Goal: Task Accomplishment & Management: Manage account settings

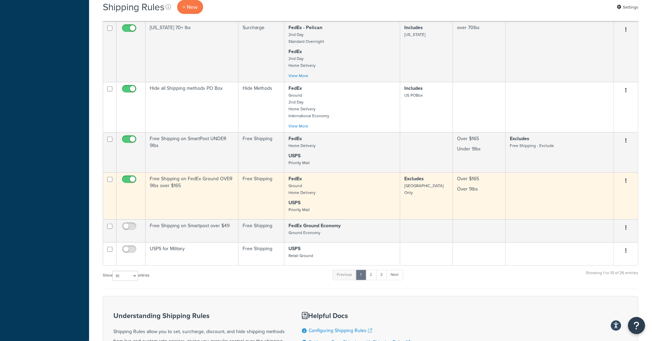
scroll to position [277, 0]
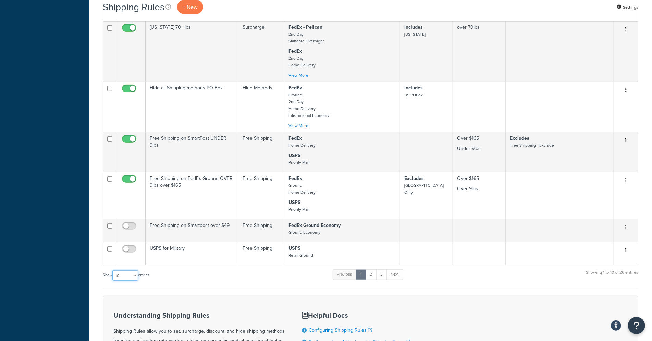
click at [128, 273] on select "10 15 25 50 100 1000" at bounding box center [125, 275] width 26 height 10
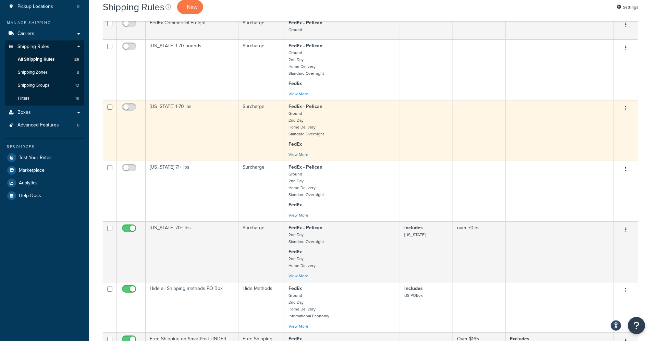
scroll to position [0, 0]
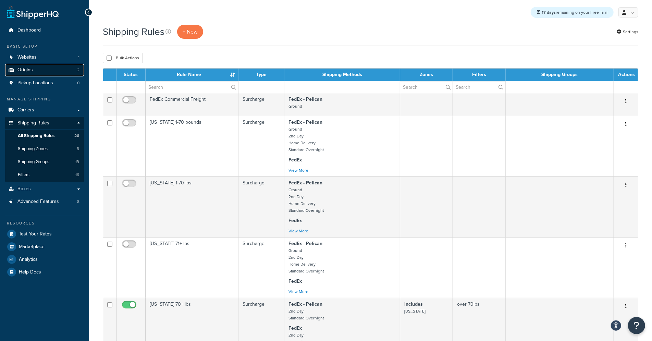
click at [30, 70] on span "Origins" at bounding box center [24, 70] width 15 height 6
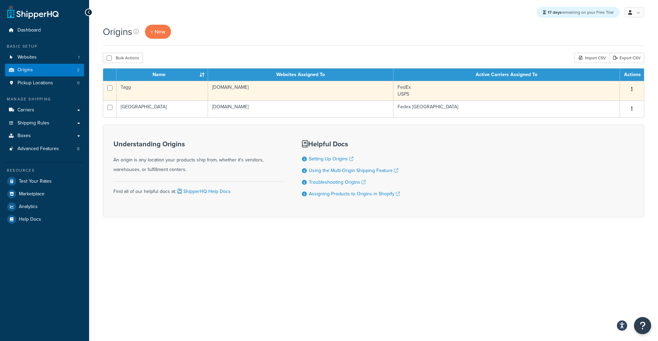
click at [133, 91] on td "Tagg" at bounding box center [162, 91] width 91 height 20
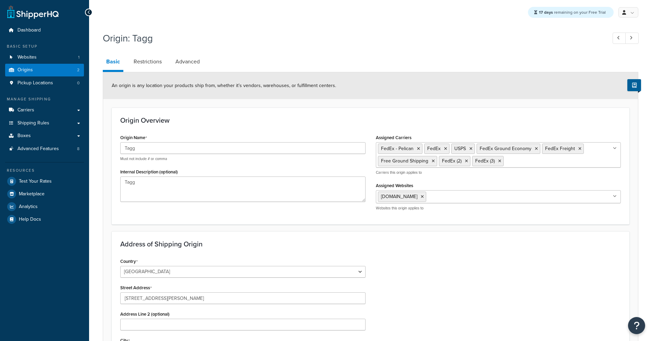
select select "28"
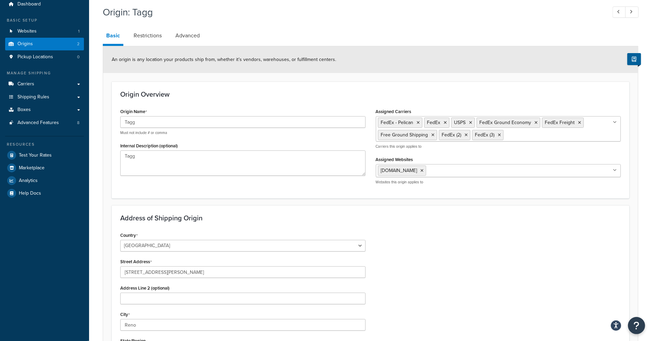
scroll to position [25, 0]
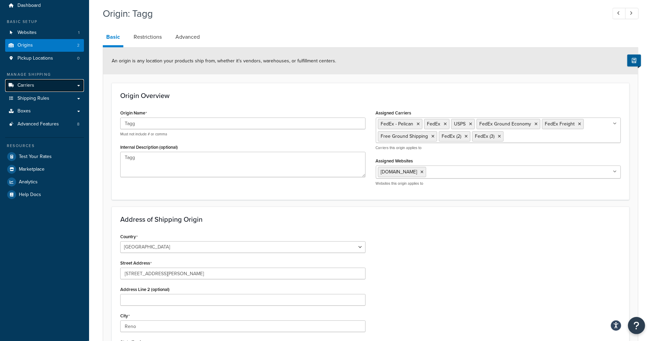
click at [40, 89] on link "Carriers" at bounding box center [44, 85] width 79 height 13
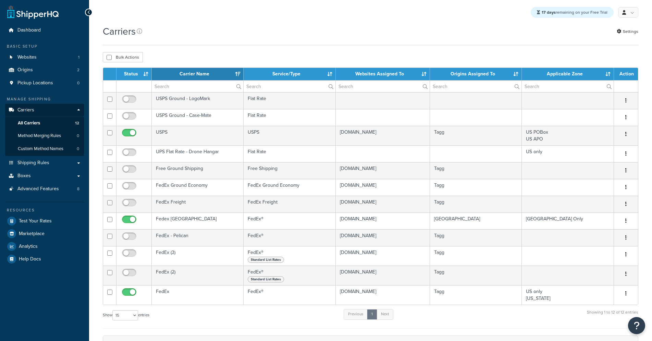
select select "15"
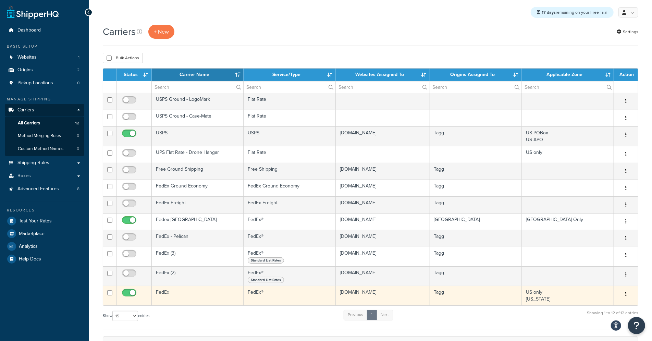
click at [171, 290] on td "FedEx" at bounding box center [198, 296] width 92 height 20
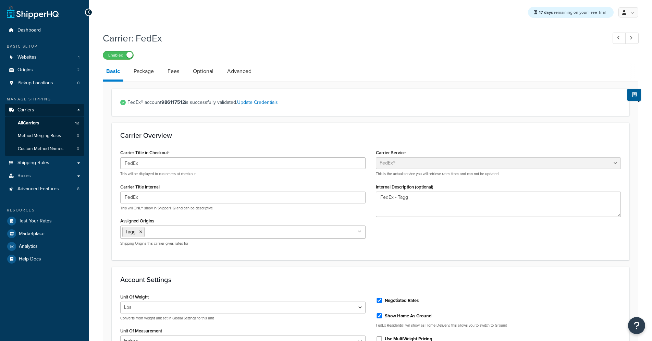
select select "fedEx"
select select "REGULAR_PICKUP"
select select "YOUR_PACKAGING"
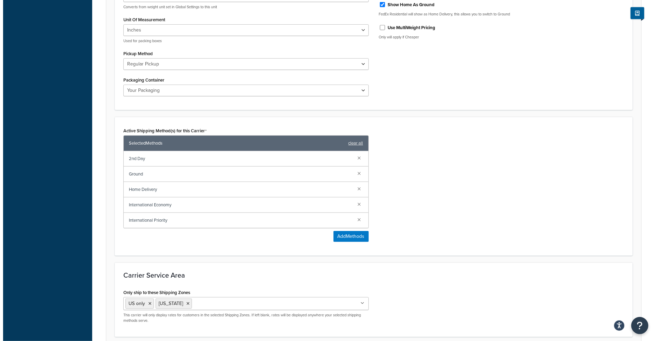
scroll to position [312, 0]
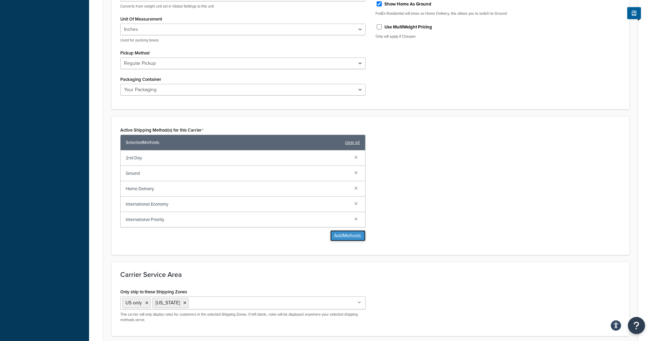
click at [346, 235] on button "Add Methods" at bounding box center [347, 235] width 35 height 11
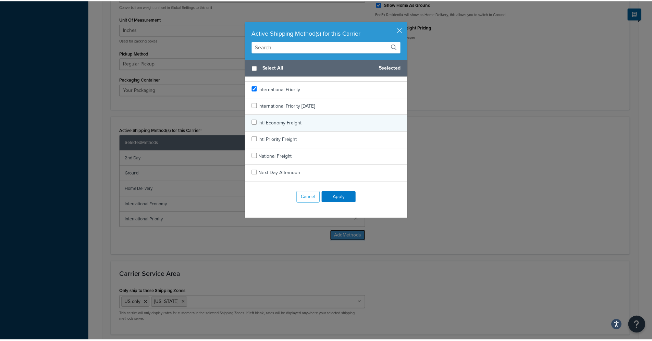
scroll to position [592, 0]
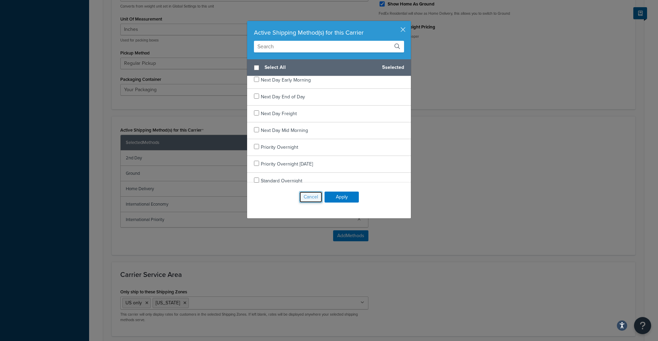
click at [306, 200] on button "Cancel" at bounding box center [310, 197] width 23 height 12
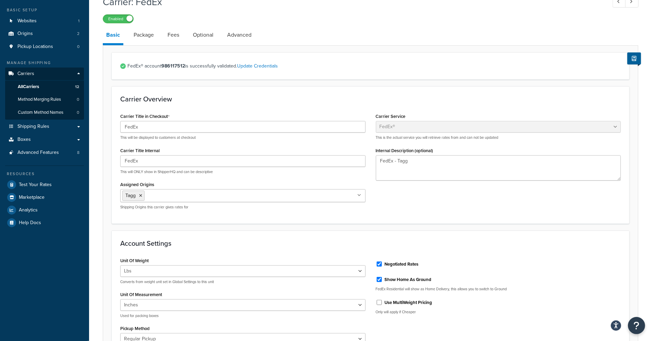
scroll to position [0, 0]
